Goal: Communication & Community: Answer question/provide support

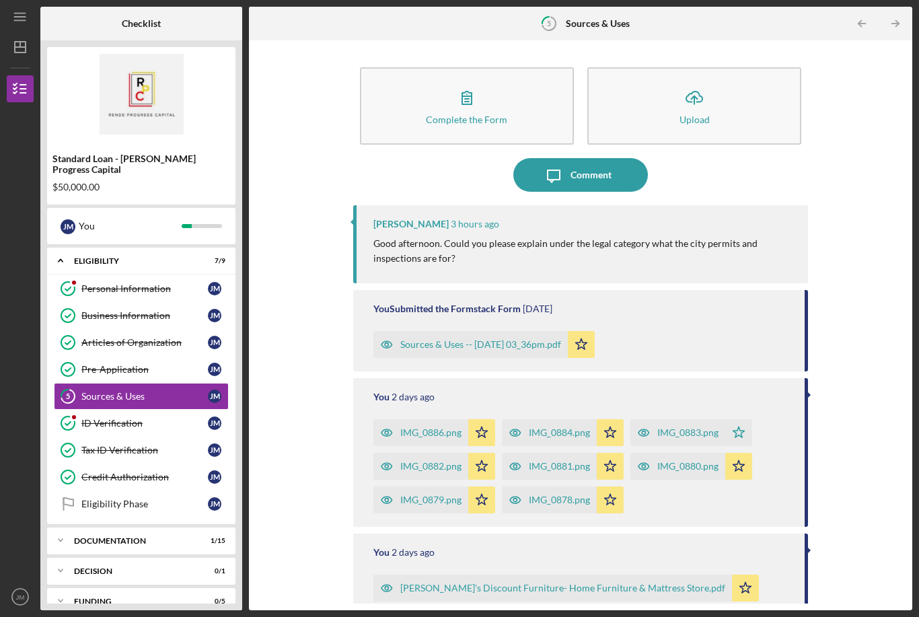
click at [599, 158] on div "Comment" at bounding box center [591, 175] width 41 height 34
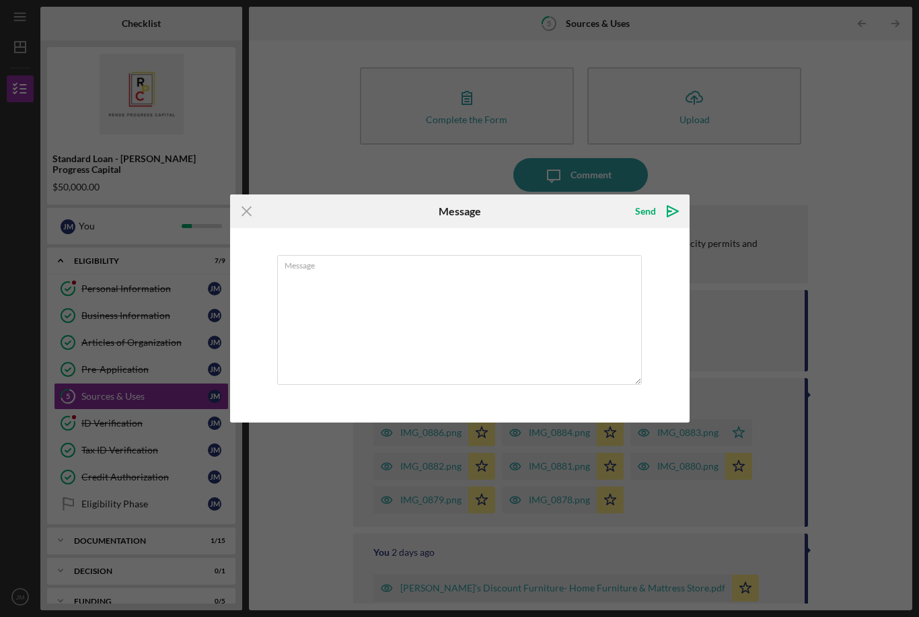
click at [352, 293] on textarea "Message" at bounding box center [459, 320] width 365 height 130
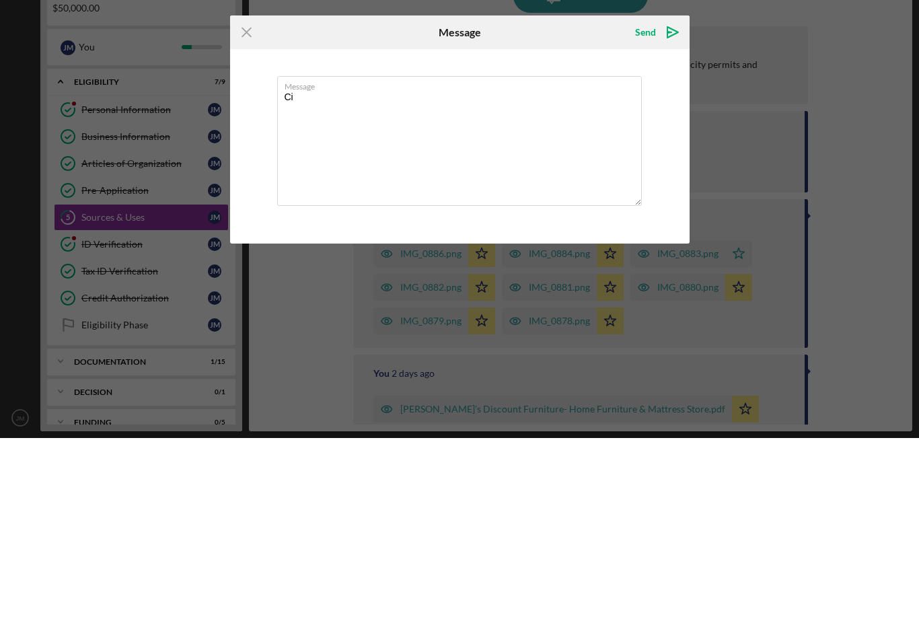
type textarea "C"
click at [388, 255] on textarea "The city Lincoln Park Ami requires signage permit" at bounding box center [459, 320] width 365 height 130
click at [505, 255] on textarea "The city Lincoln Park Mi requires signage permit" at bounding box center [459, 320] width 365 height 130
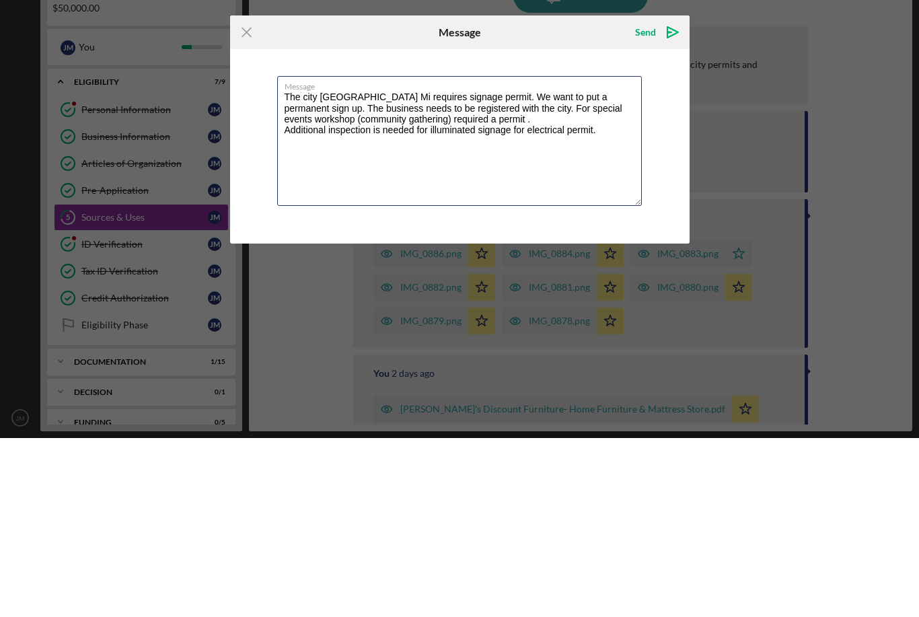
click at [524, 255] on textarea "The city Lincoln Park Mi requires signage permit. We want to put a permanent si…" at bounding box center [459, 320] width 365 height 130
type textarea "The city Lincoln Park Mi requires signage permit. We want to put a permanent si…"
click at [676, 194] on icon "Icon/icon-invite-send" at bounding box center [673, 211] width 34 height 34
